Goal: Task Accomplishment & Management: Complete application form

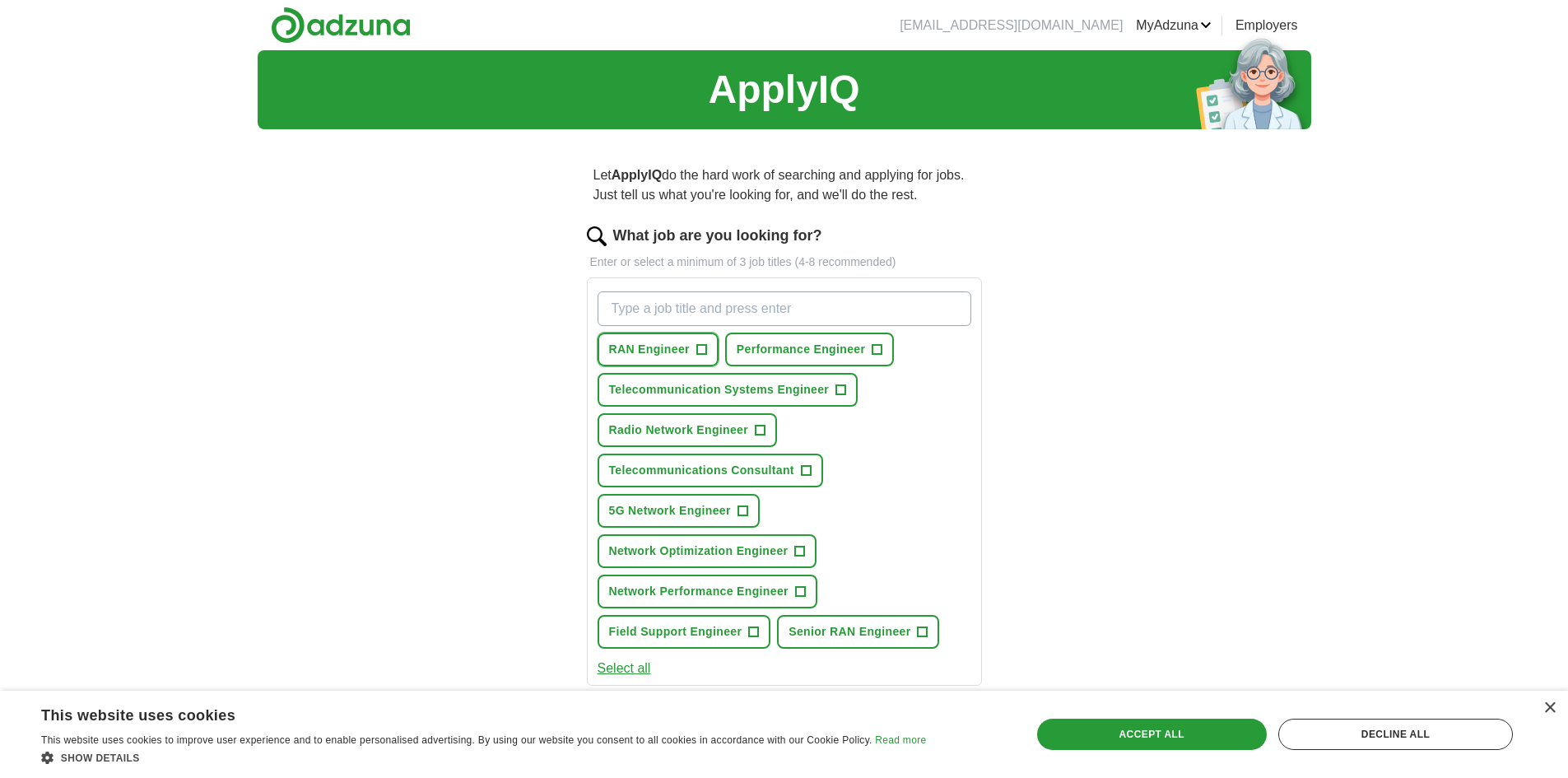
click at [653, 342] on span "RAN Engineer" at bounding box center [650, 349] width 81 height 17
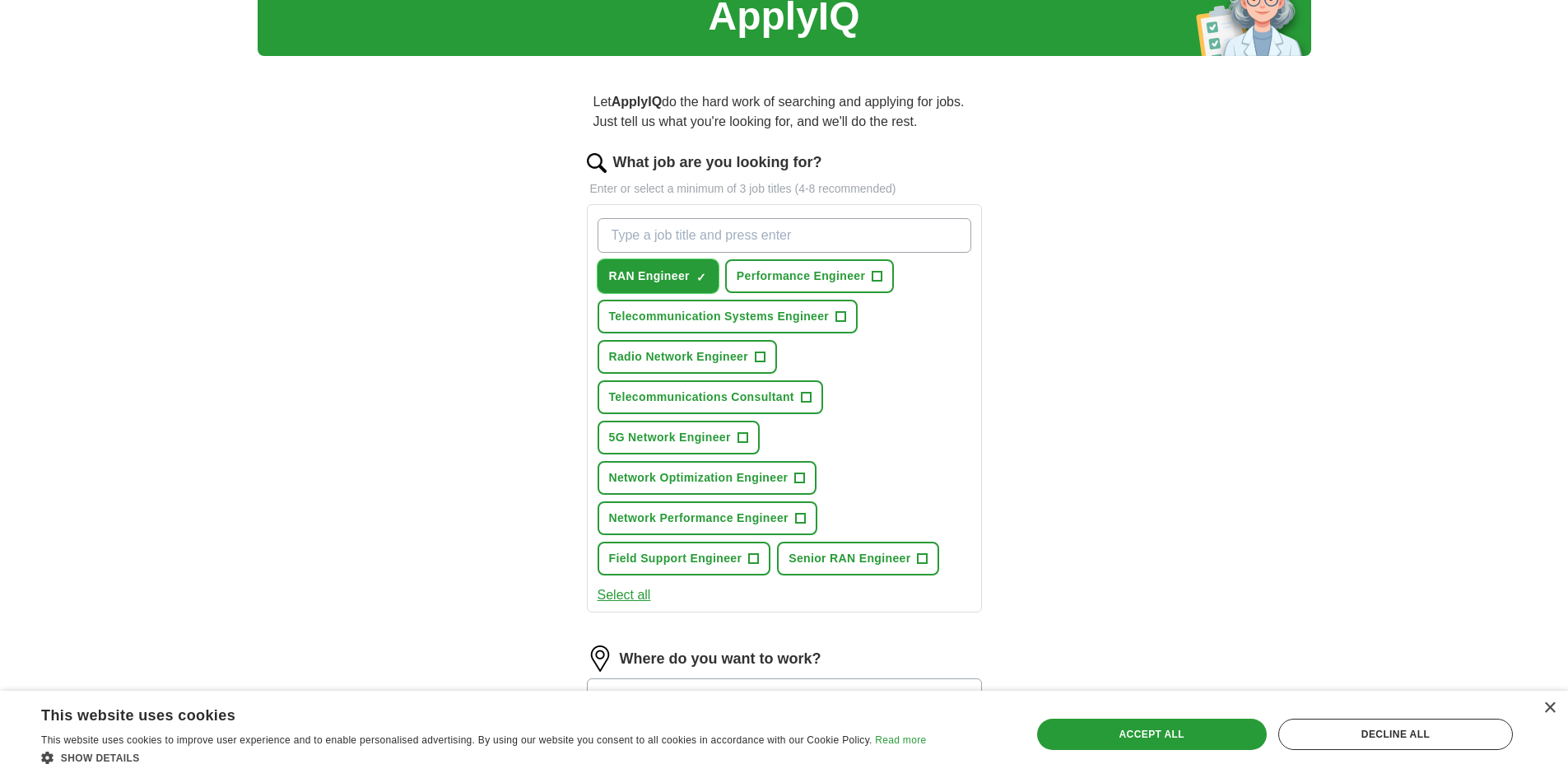
scroll to position [83, 0]
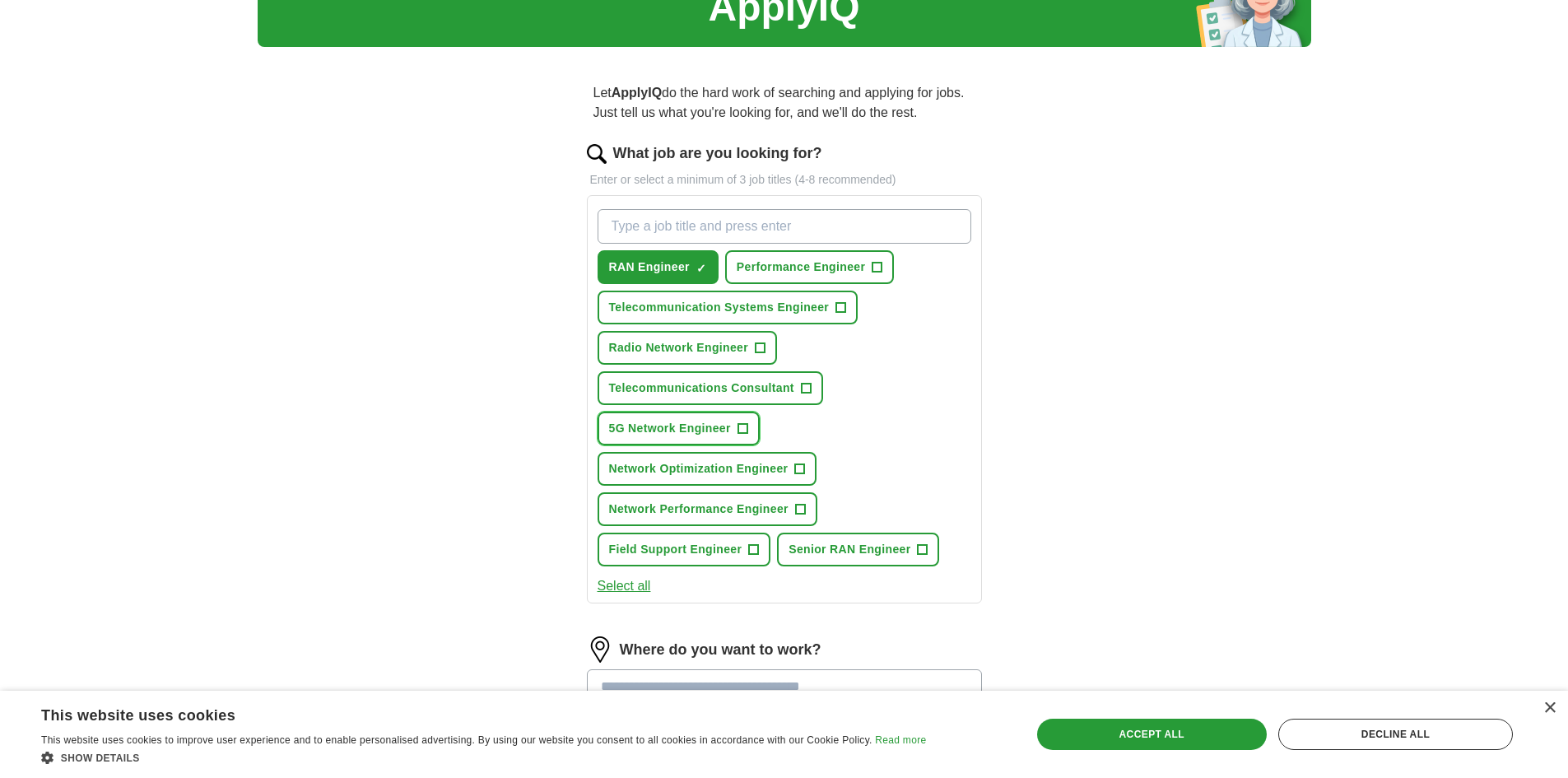
click at [639, 421] on span "5G Network Engineer" at bounding box center [671, 428] width 122 height 17
click at [775, 269] on span "Performance Engineer" at bounding box center [800, 267] width 129 height 17
click at [820, 544] on span "Senior RAN Engineer" at bounding box center [849, 549] width 122 height 17
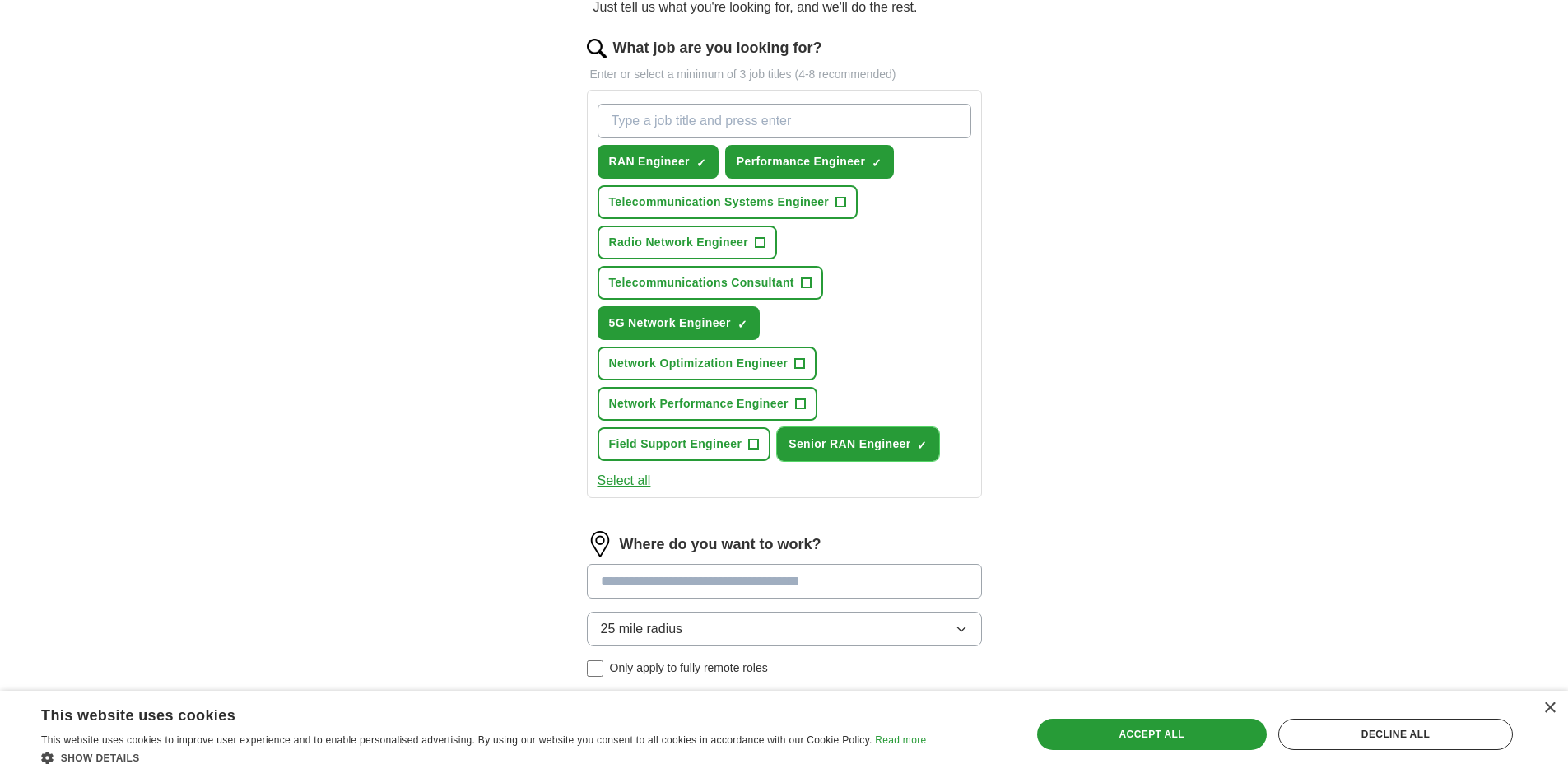
scroll to position [247, 0]
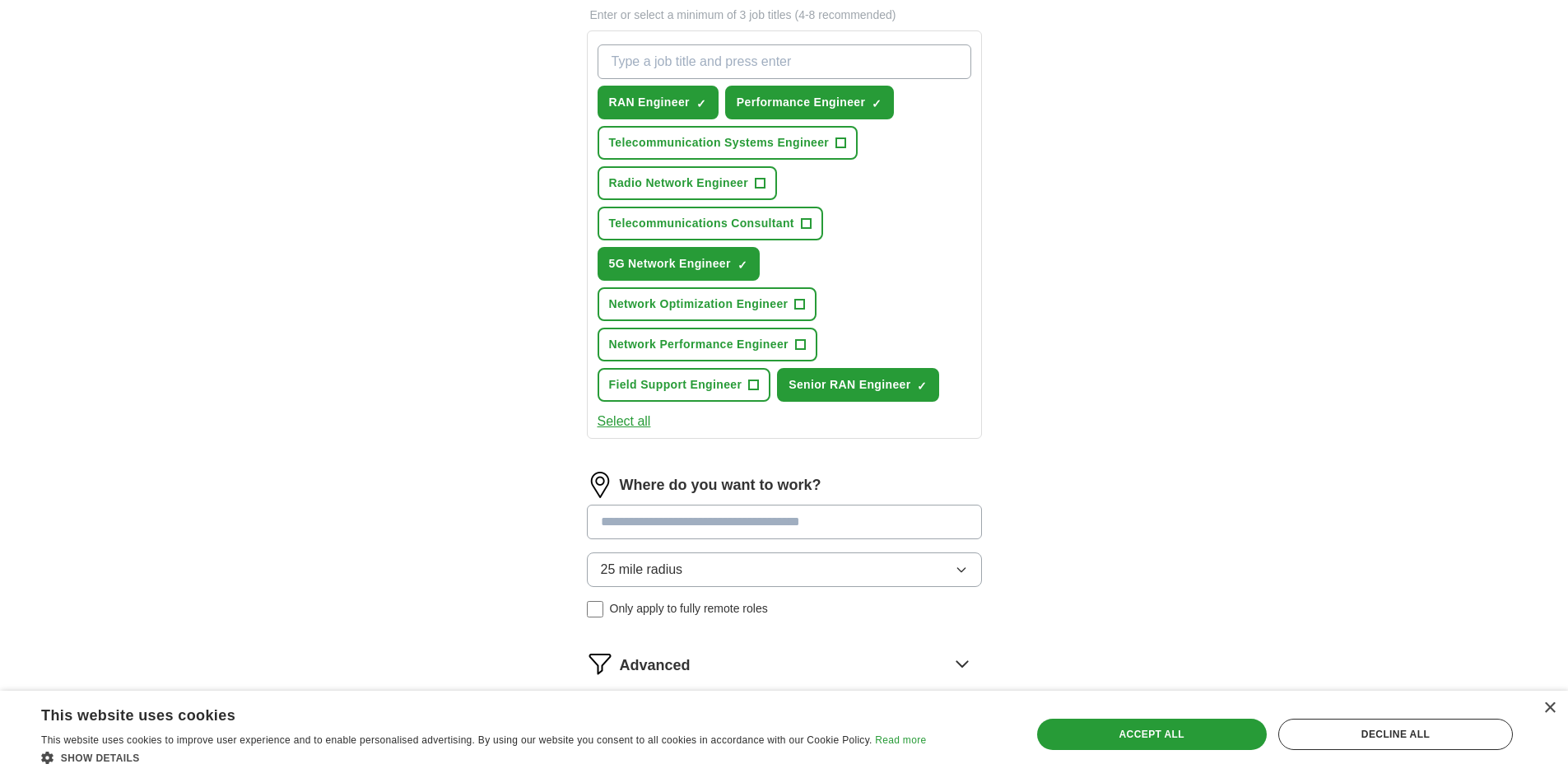
click at [661, 521] on input at bounding box center [784, 521] width 395 height 35
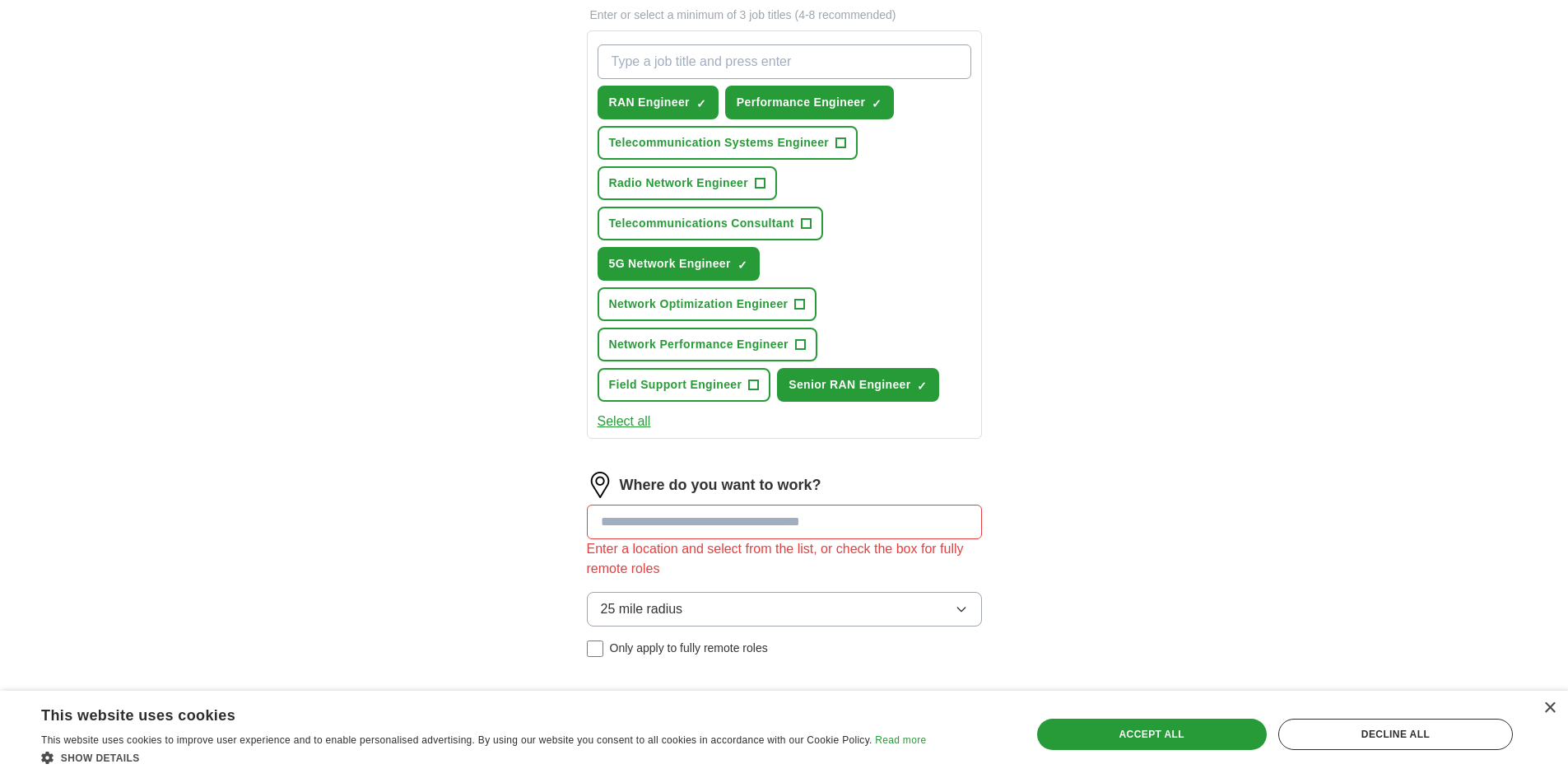
click at [644, 573] on div "Where do you want to work? Enter a location and select from the list, or check …" at bounding box center [784, 570] width 395 height 198
click at [659, 523] on input at bounding box center [784, 521] width 395 height 35
type input "****"
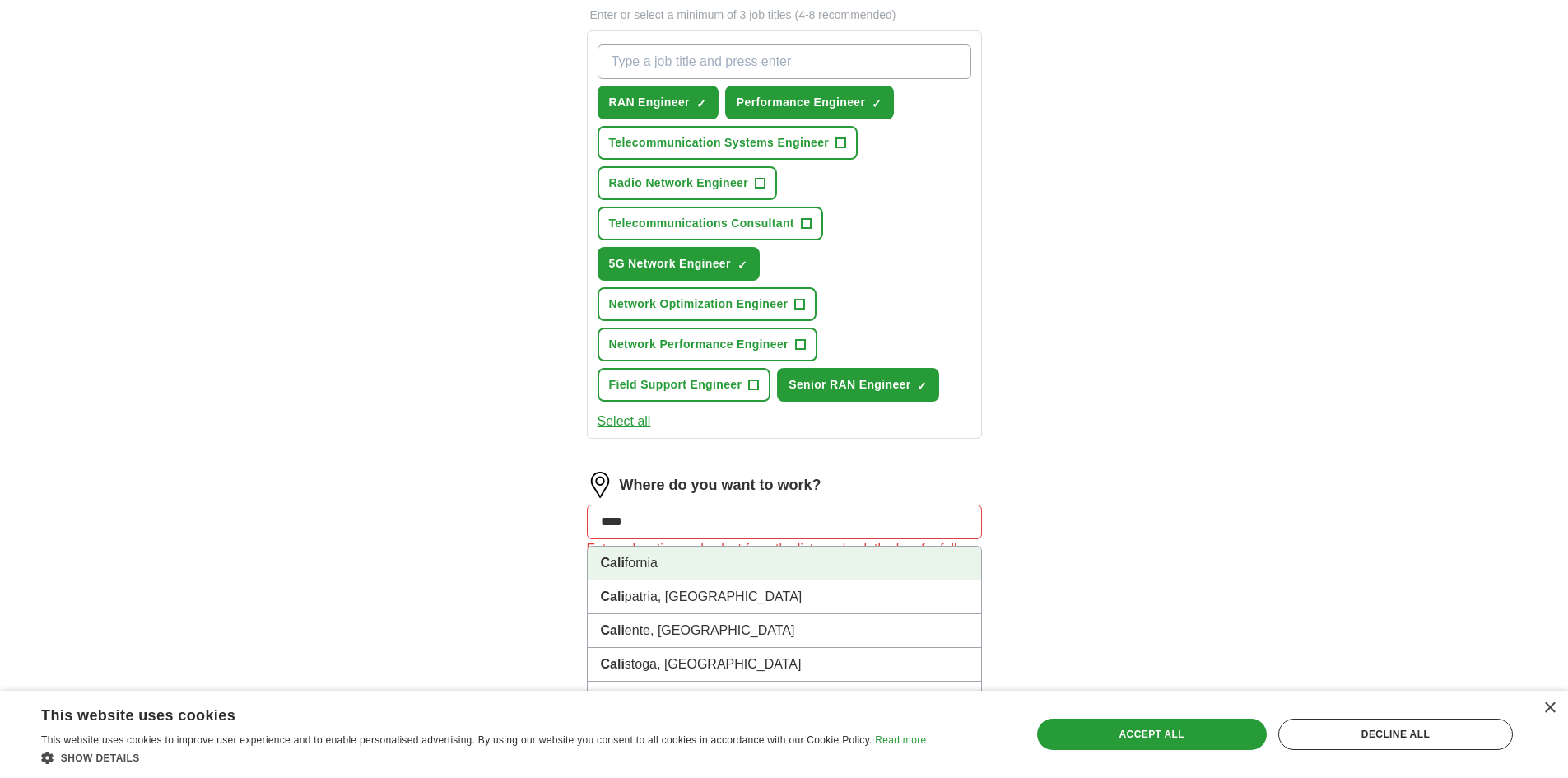
click at [631, 559] on li "Cali fornia" at bounding box center [784, 564] width 393 height 34
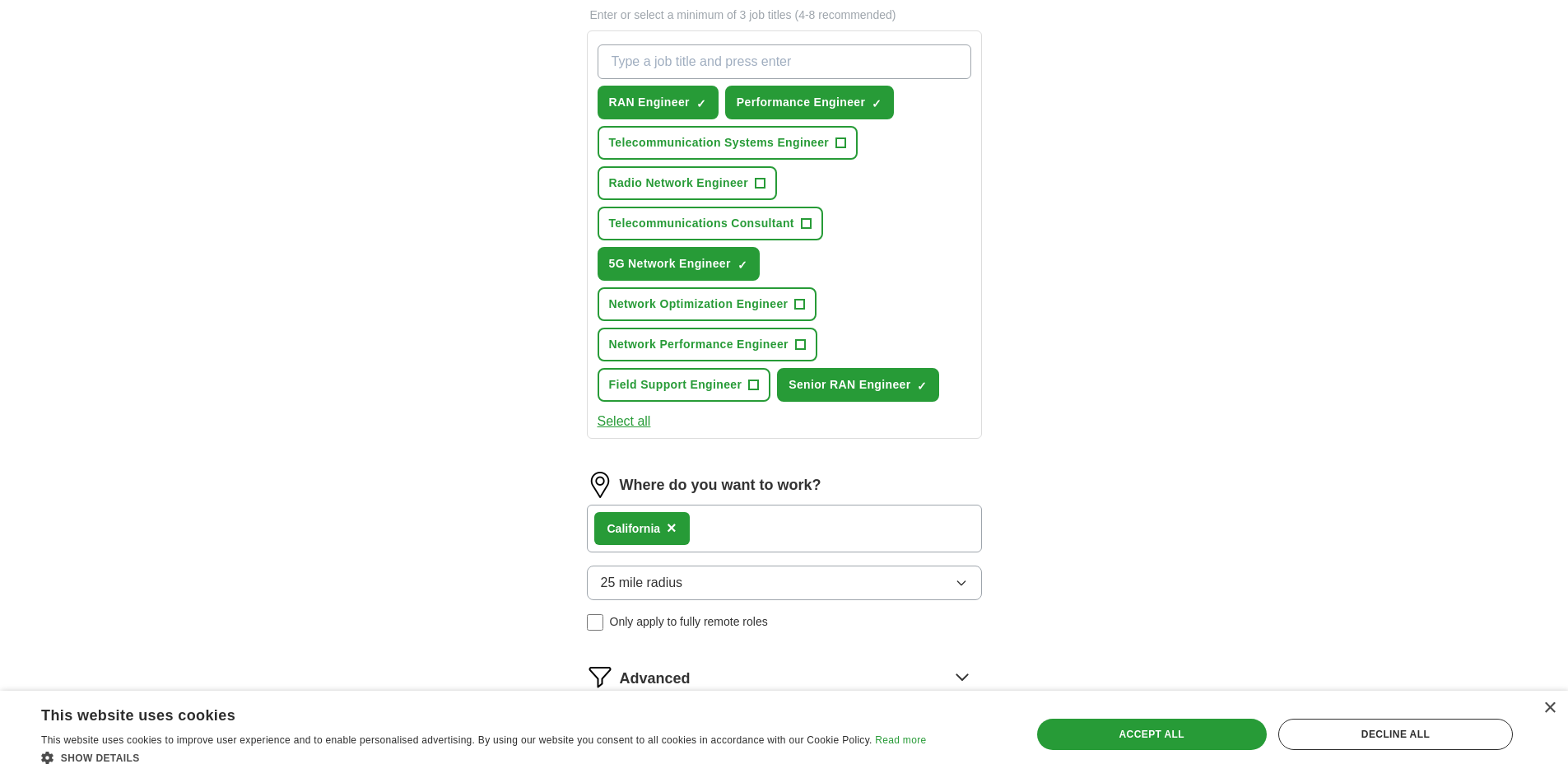
click at [741, 524] on div "Cali fornia ×" at bounding box center [784, 528] width 395 height 48
click at [743, 517] on div "Cali fornia ×" at bounding box center [784, 528] width 395 height 48
click at [737, 532] on div "Cali fornia ×" at bounding box center [784, 528] width 395 height 48
click at [674, 527] on span "×" at bounding box center [672, 527] width 10 height 18
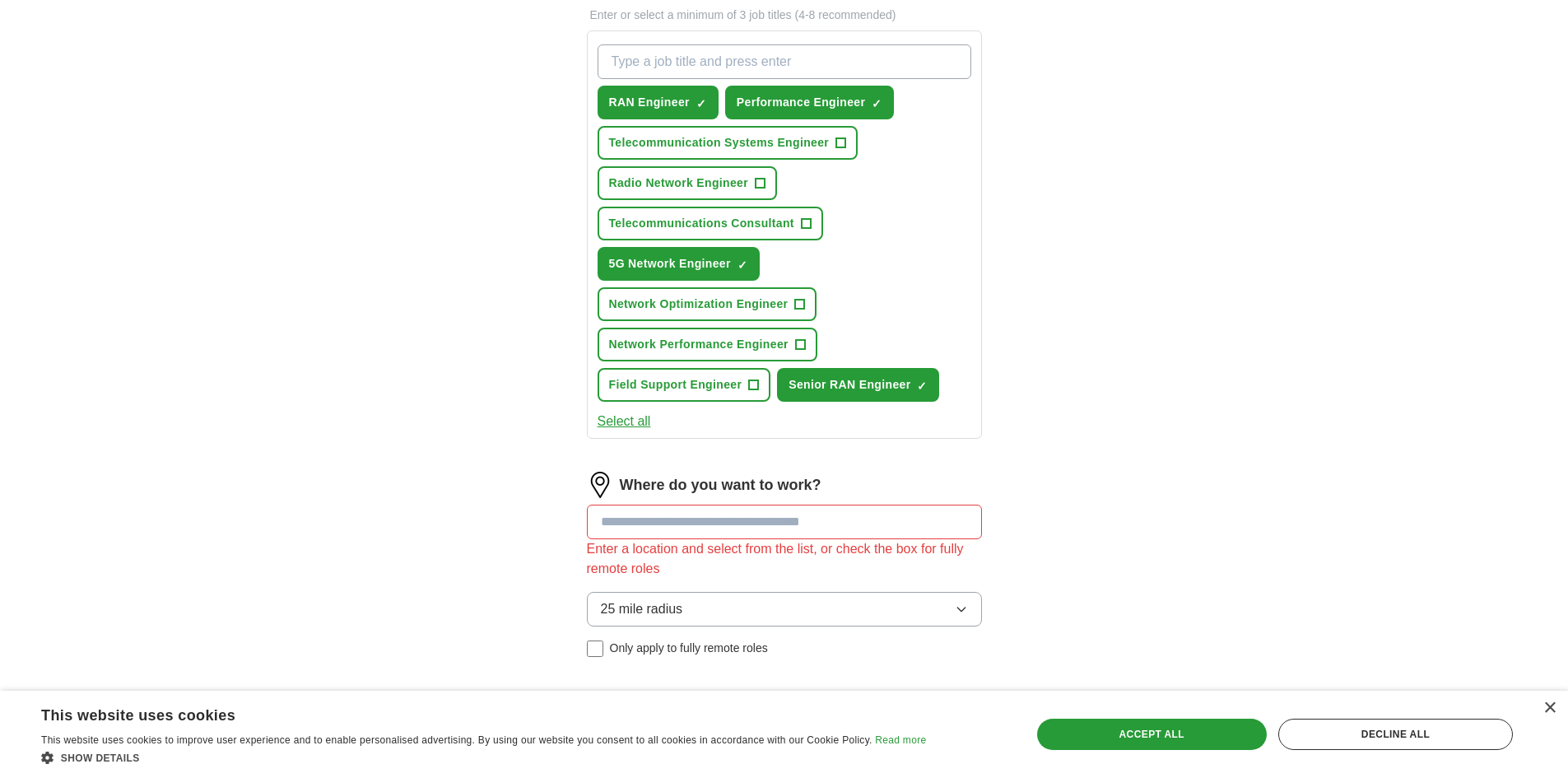
click at [721, 523] on input at bounding box center [784, 521] width 395 height 35
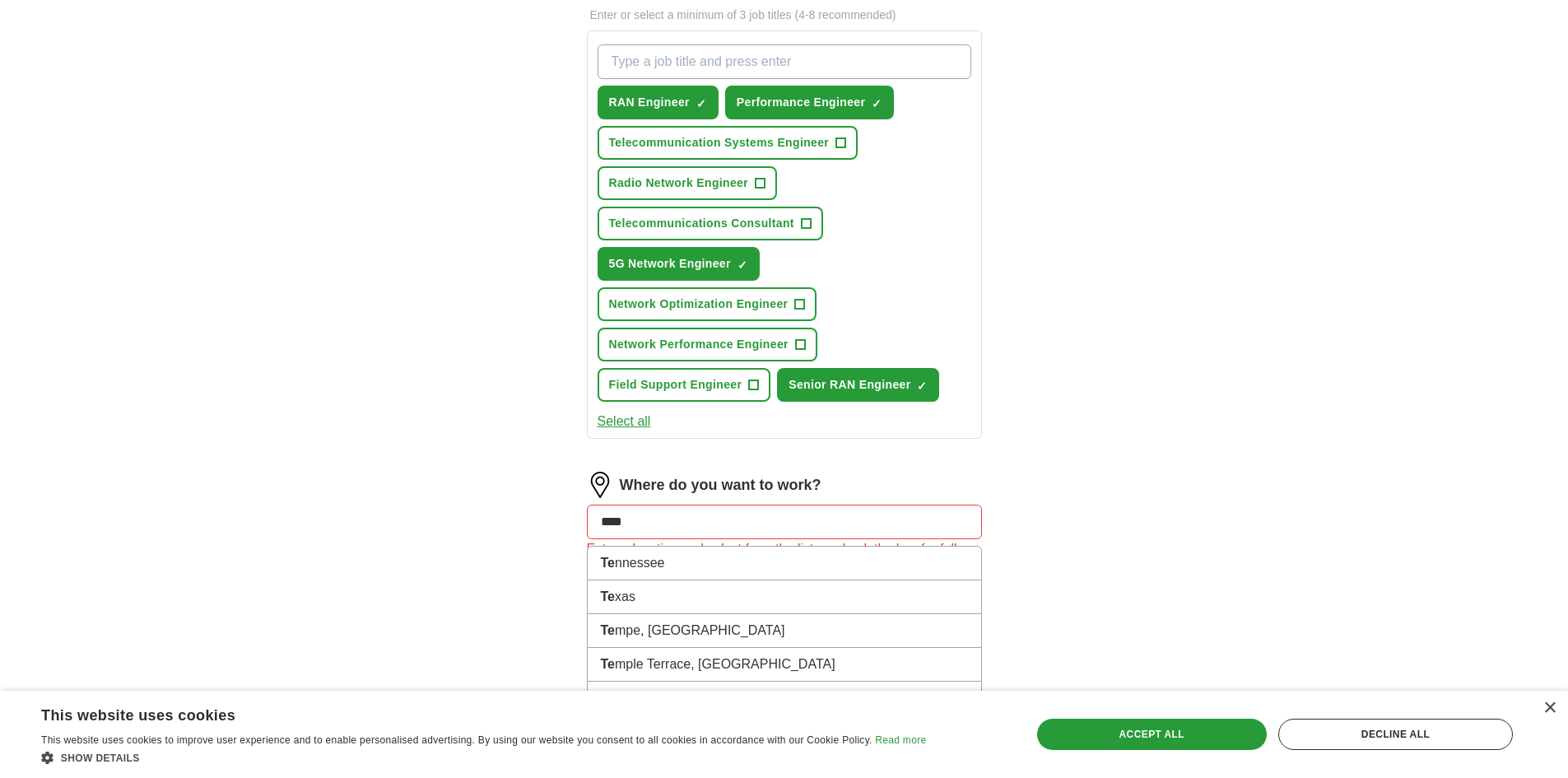
type input "*****"
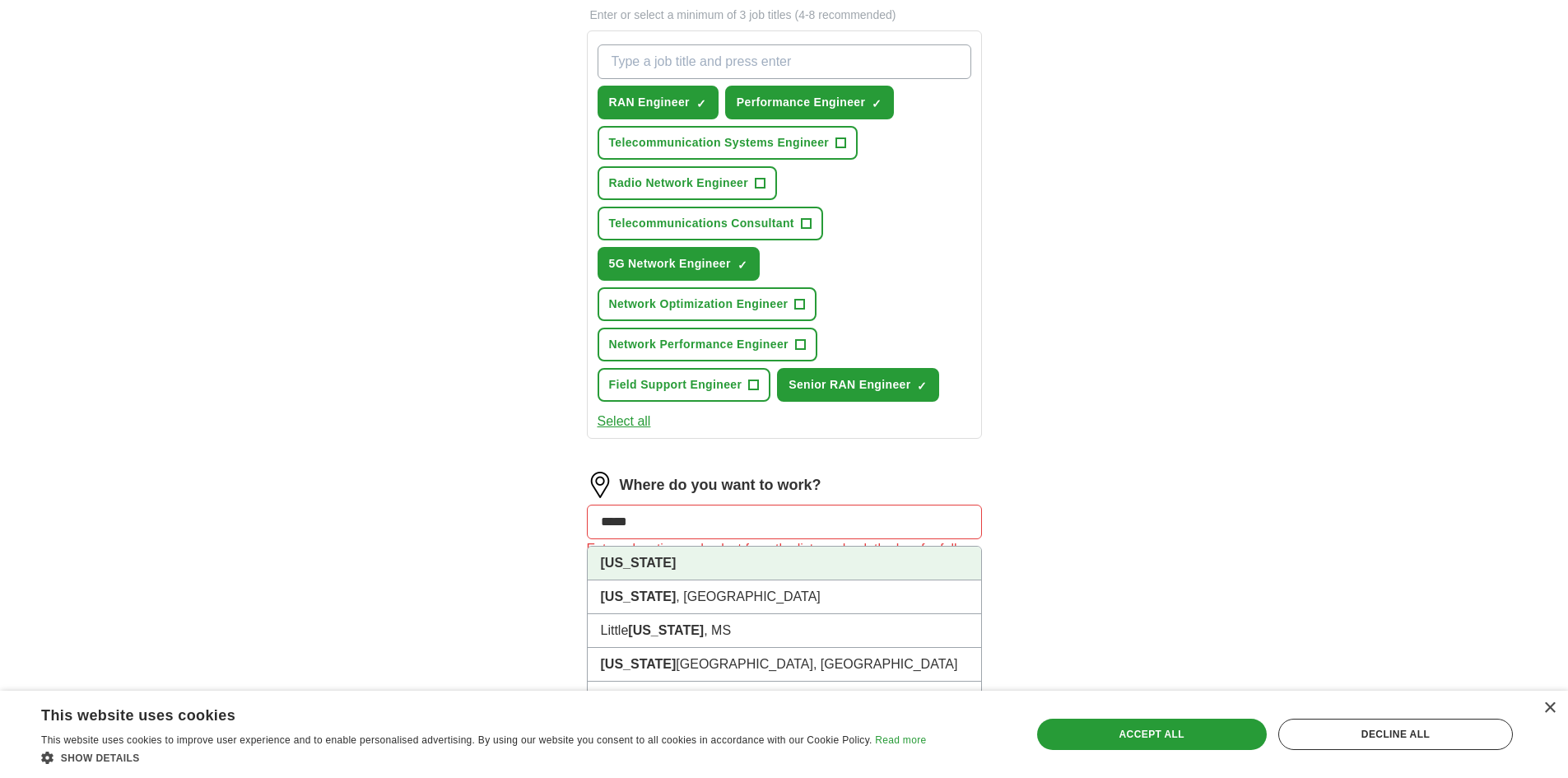
click at [628, 559] on strong "[US_STATE]" at bounding box center [639, 563] width 76 height 14
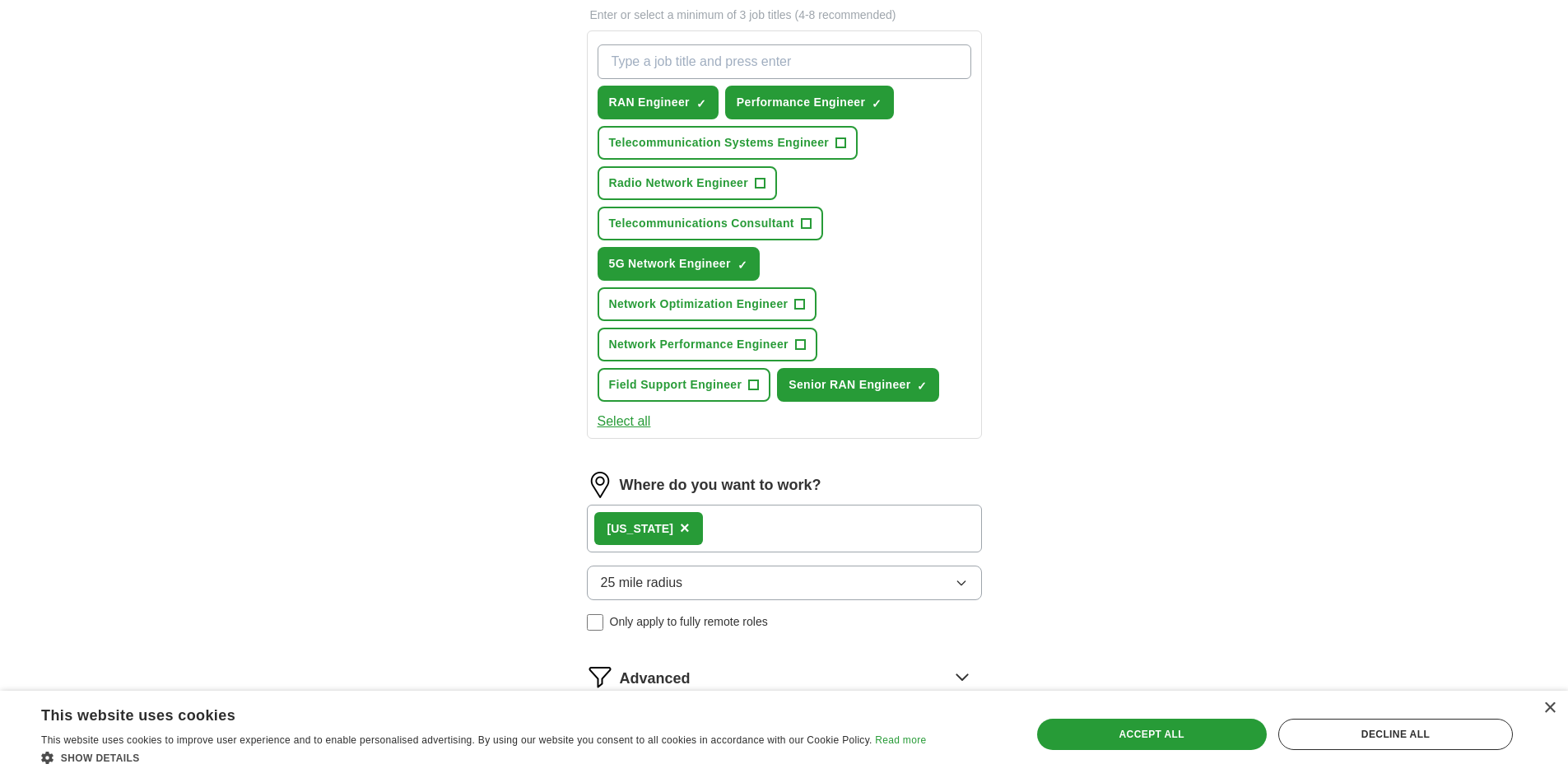
click at [635, 584] on span "25 mile radius" at bounding box center [642, 582] width 83 height 20
click at [499, 529] on div "ApplyIQ Let ApplyIQ do the hard work of searching and applying for jobs. Just t…" at bounding box center [784, 306] width 1053 height 1005
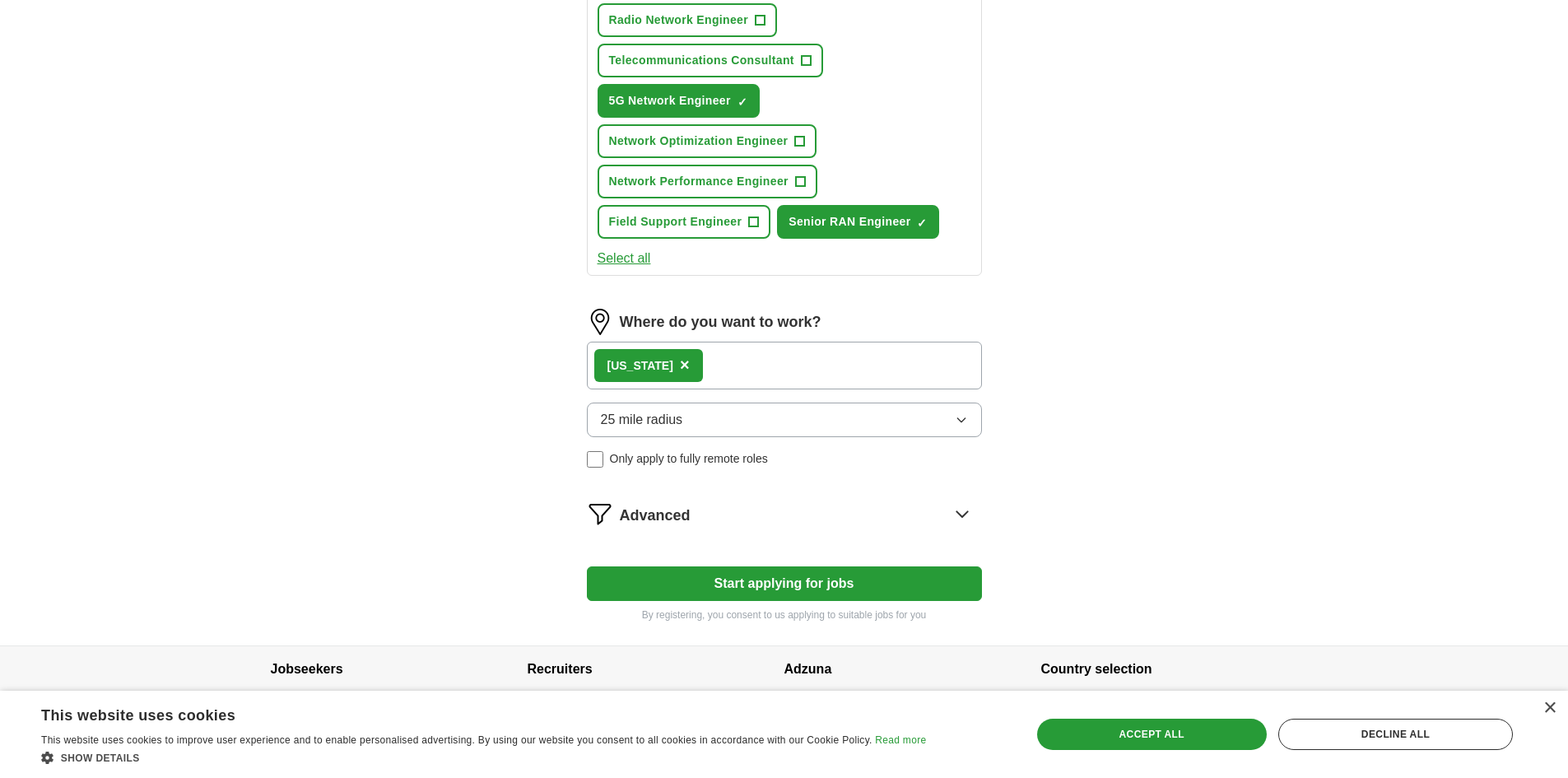
scroll to position [444, 0]
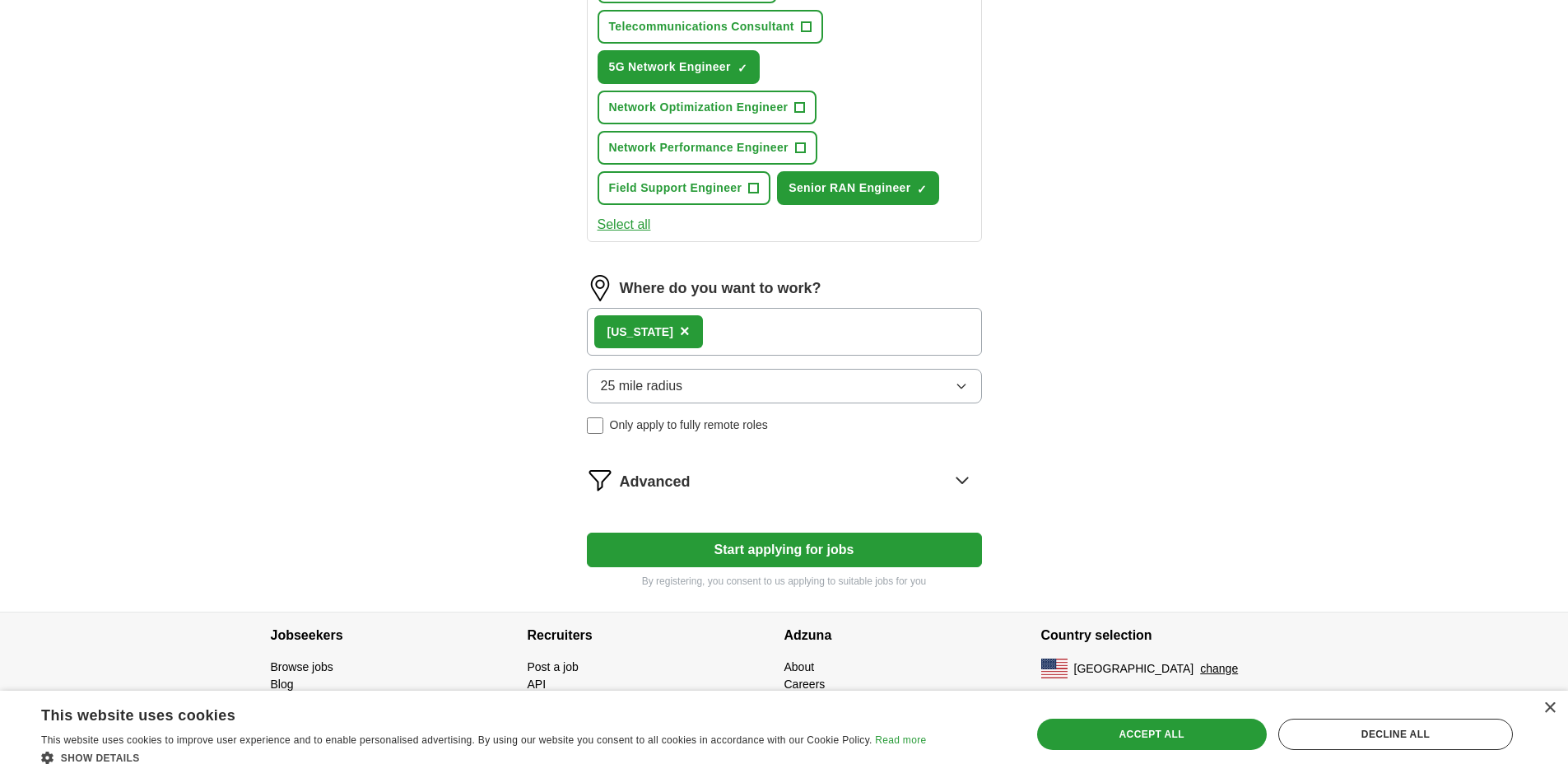
click at [747, 556] on button "Start applying for jobs" at bounding box center [784, 549] width 395 height 35
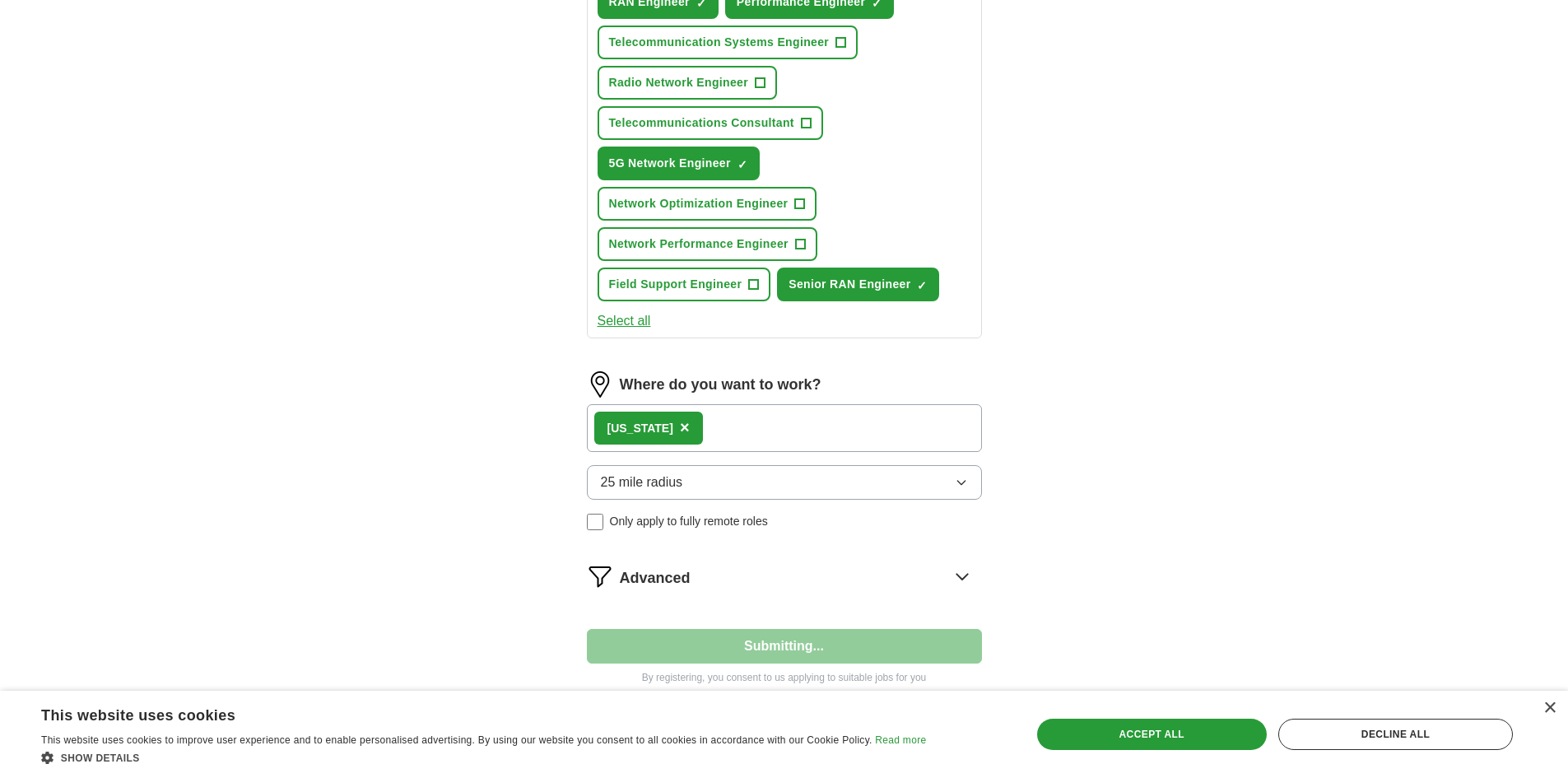
select select "**"
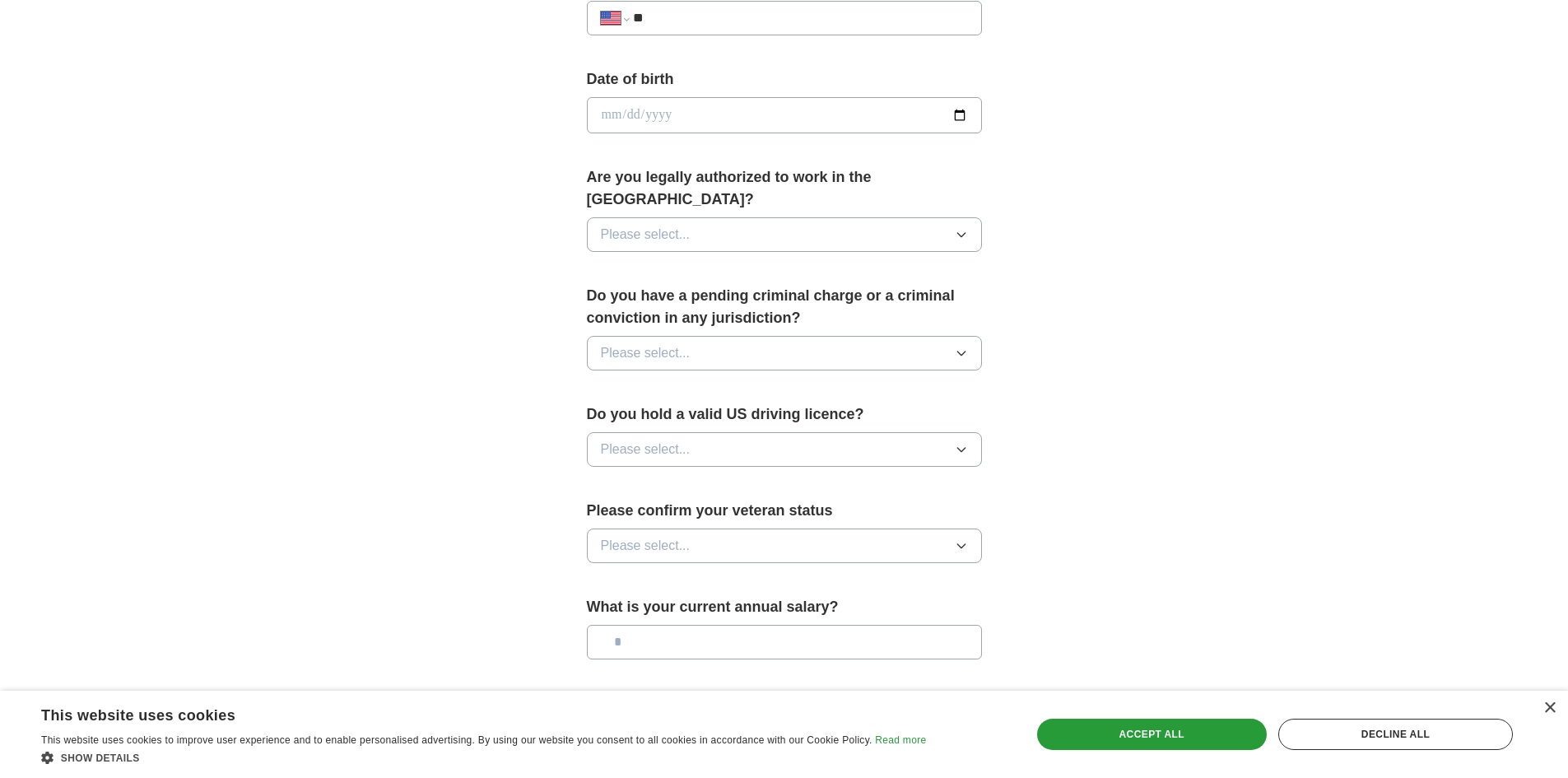
scroll to position [915, 0]
